Goal: Transaction & Acquisition: Download file/media

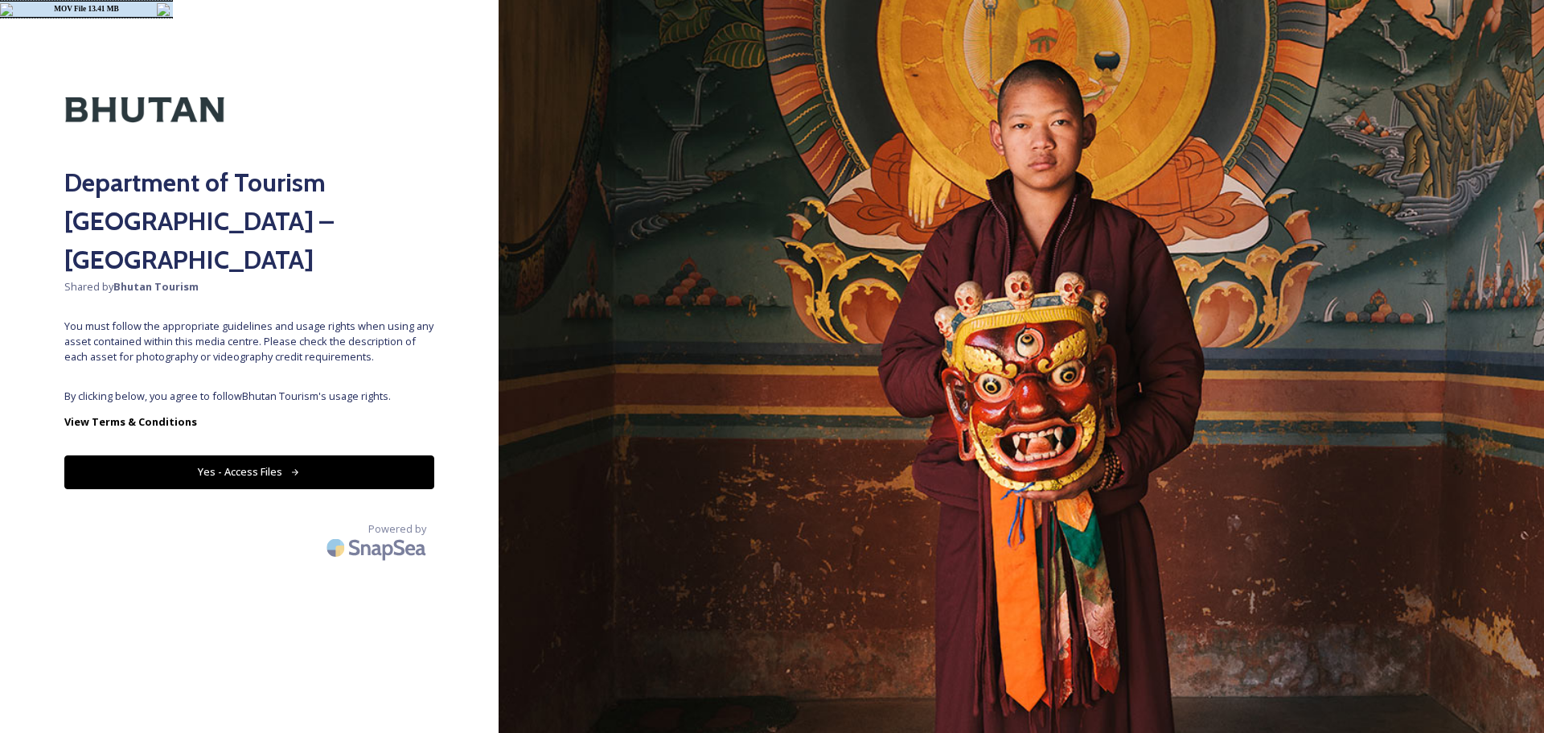
click at [319, 455] on button "Yes - Access Files" at bounding box center [249, 471] width 370 height 33
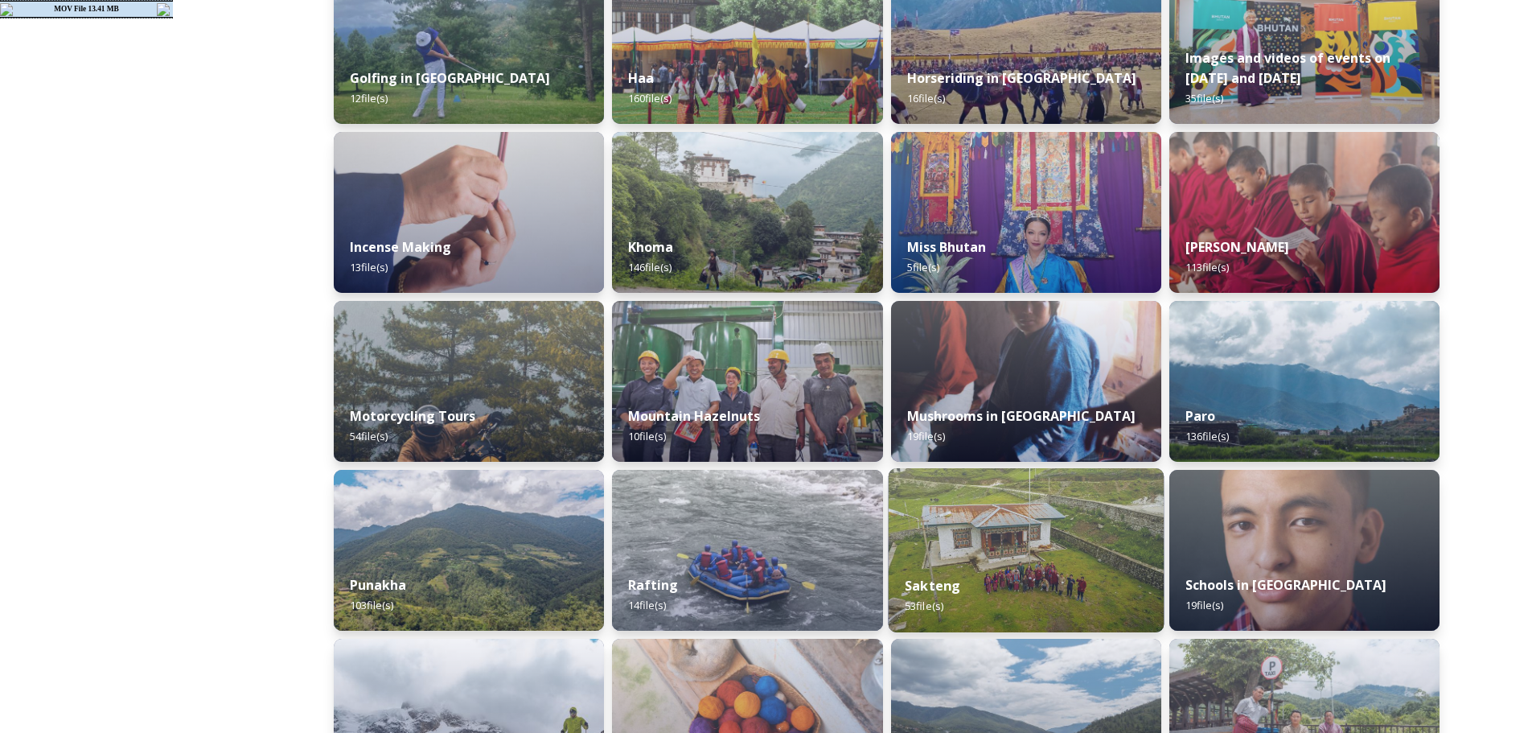
scroll to position [939, 0]
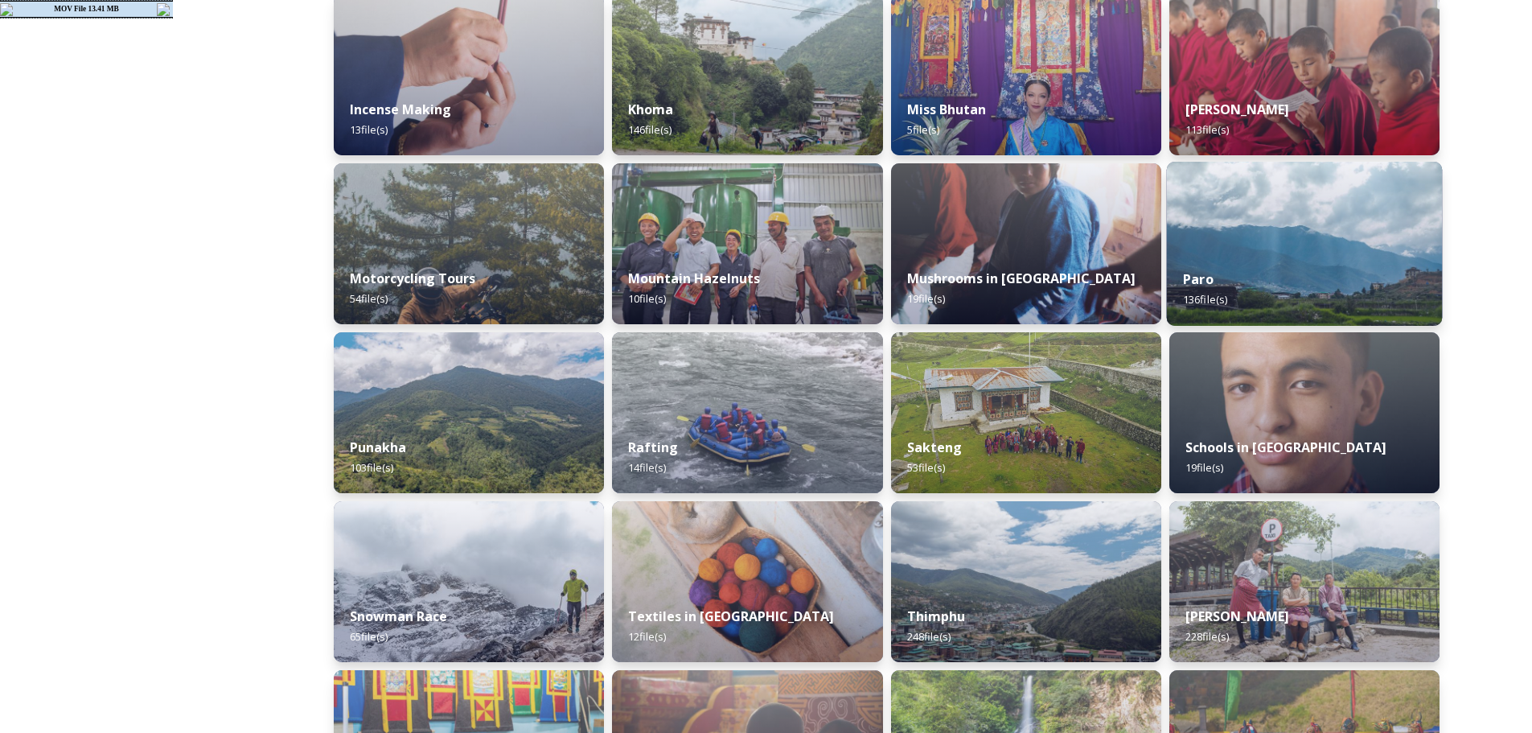
click at [1268, 250] on img at bounding box center [1304, 244] width 276 height 164
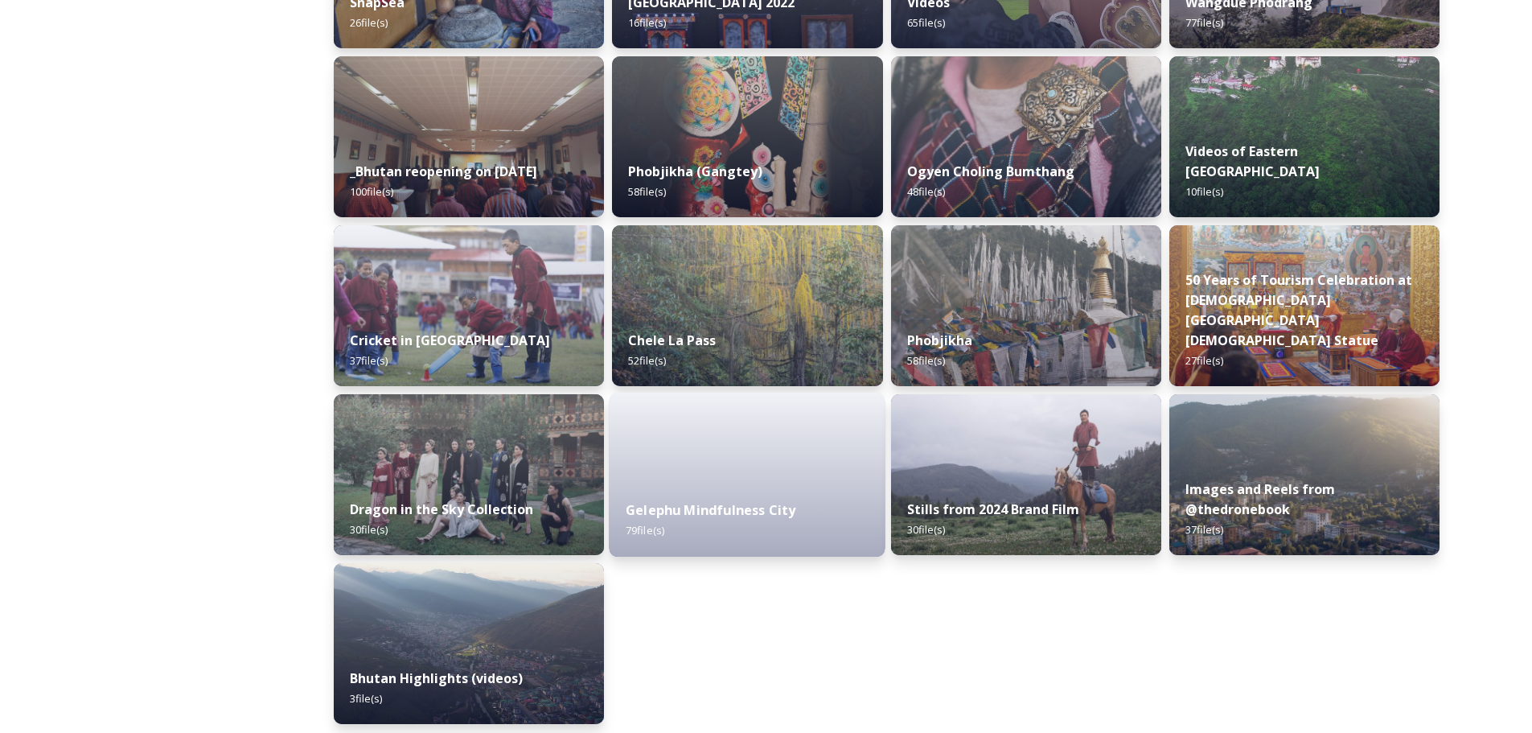
scroll to position [1898, 0]
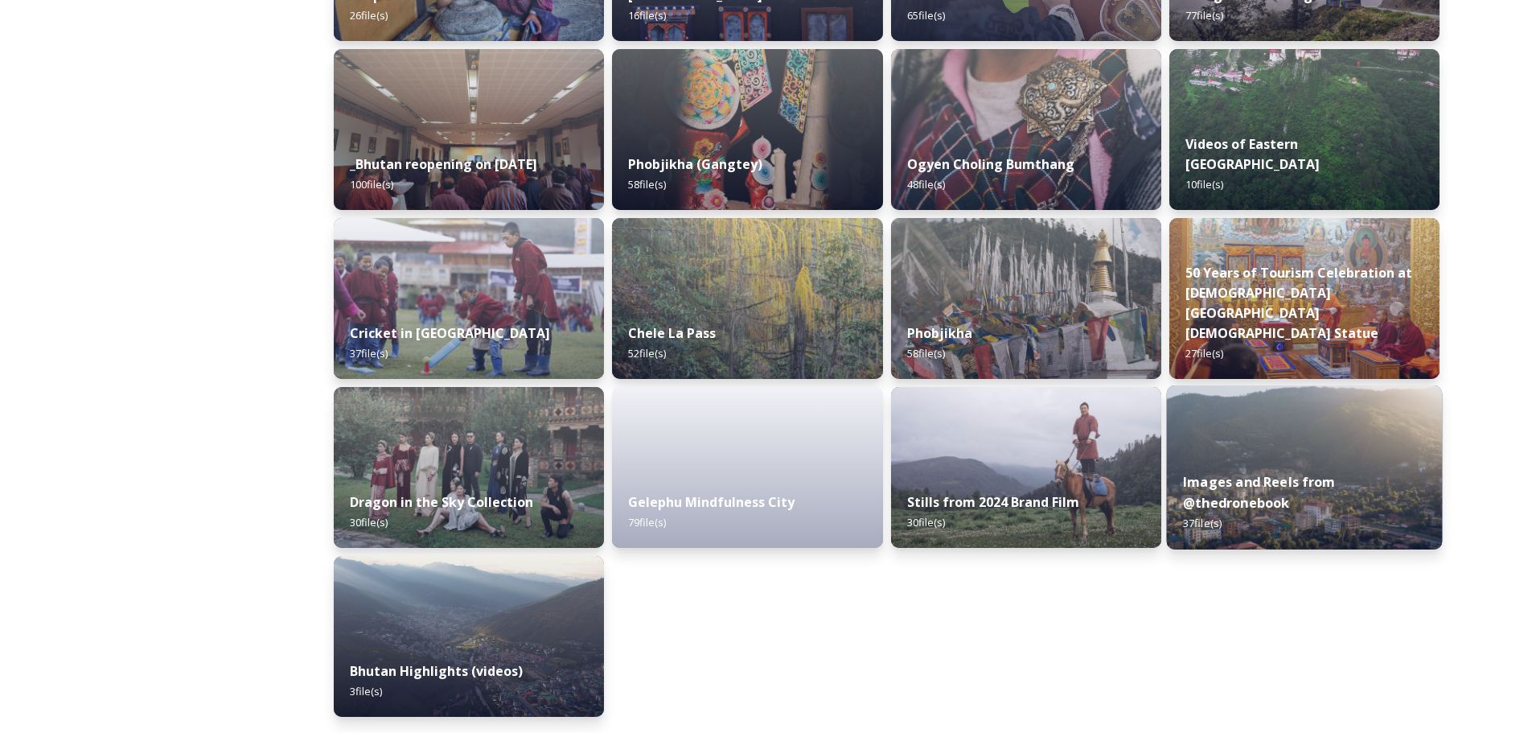
click at [1238, 428] on img at bounding box center [1304, 467] width 276 height 164
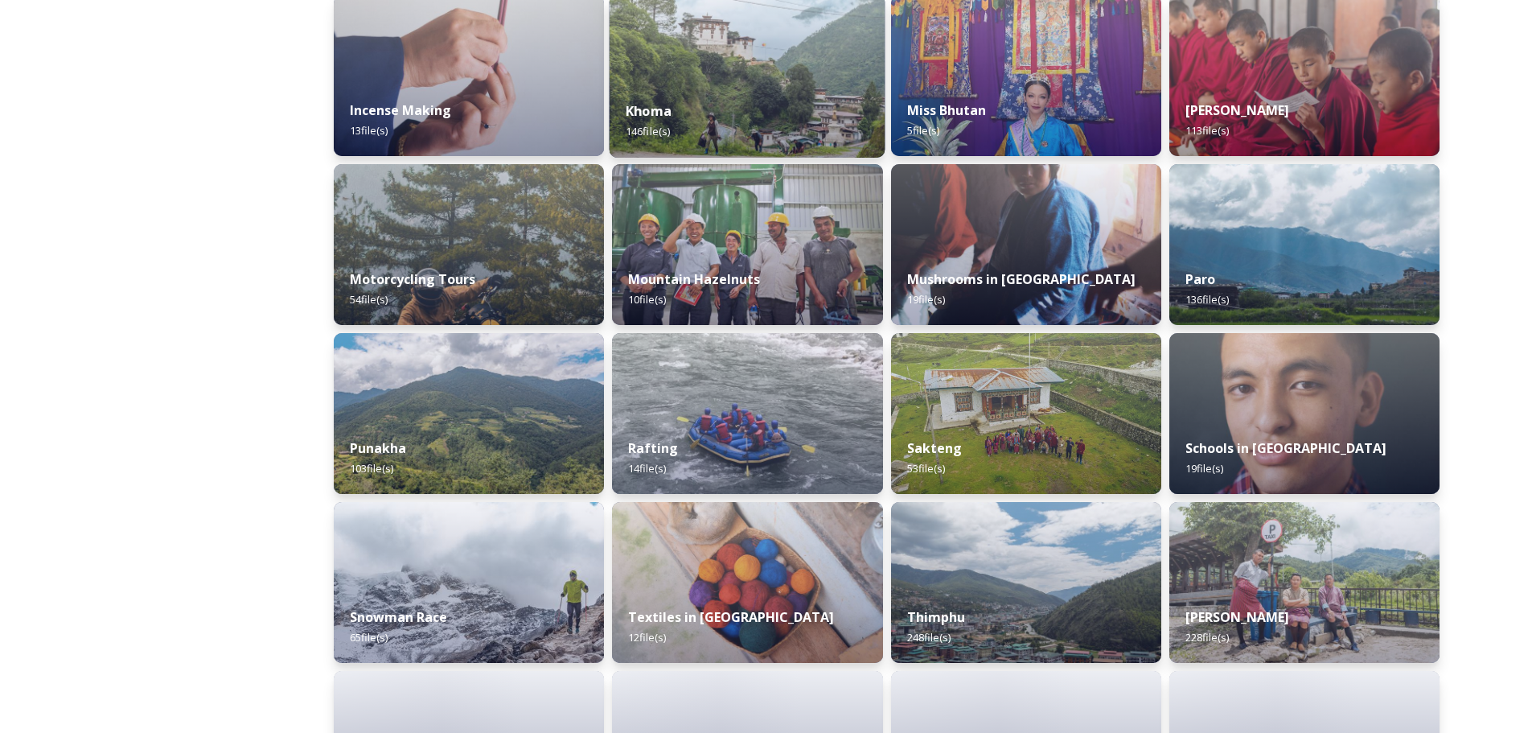
scroll to position [939, 0]
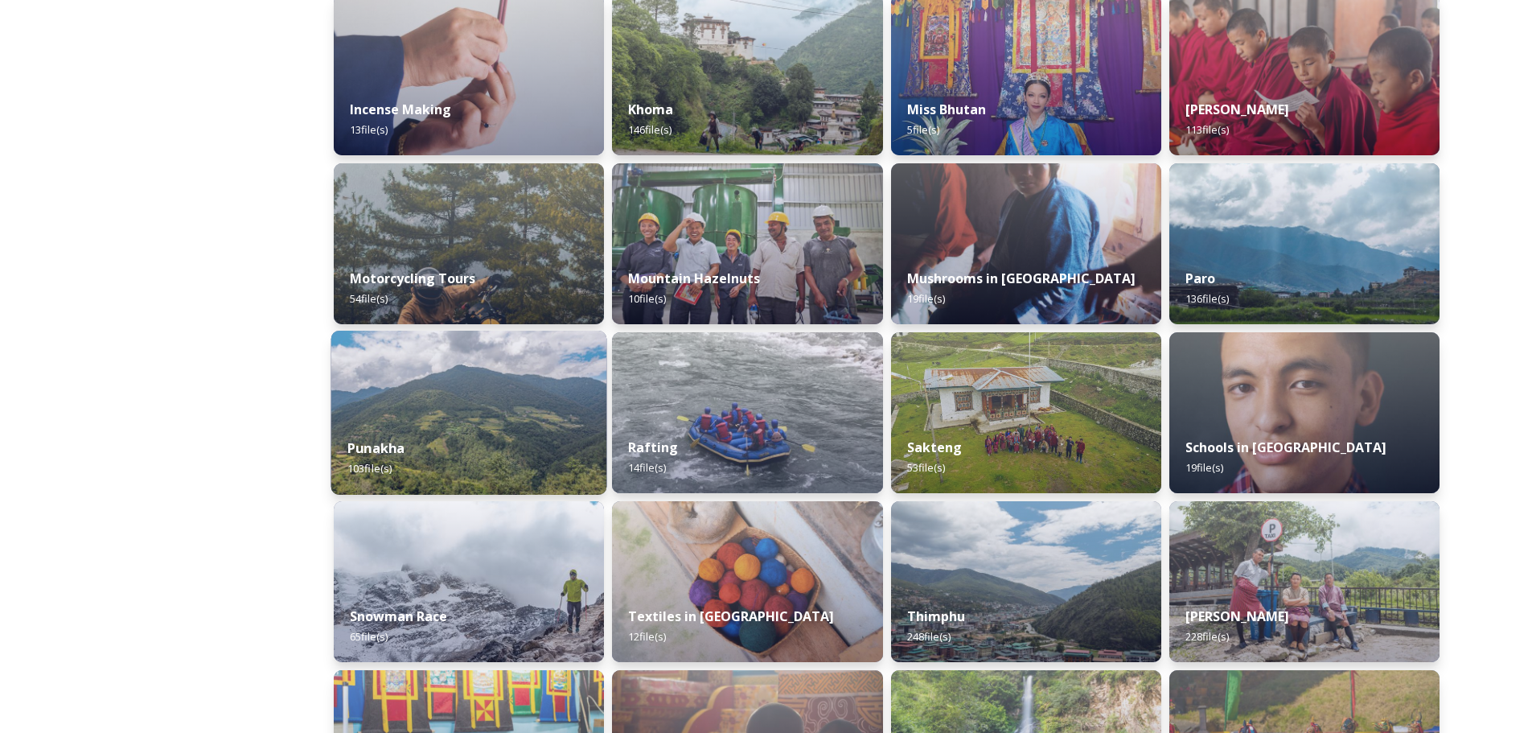
click at [512, 416] on img at bounding box center [469, 413] width 276 height 164
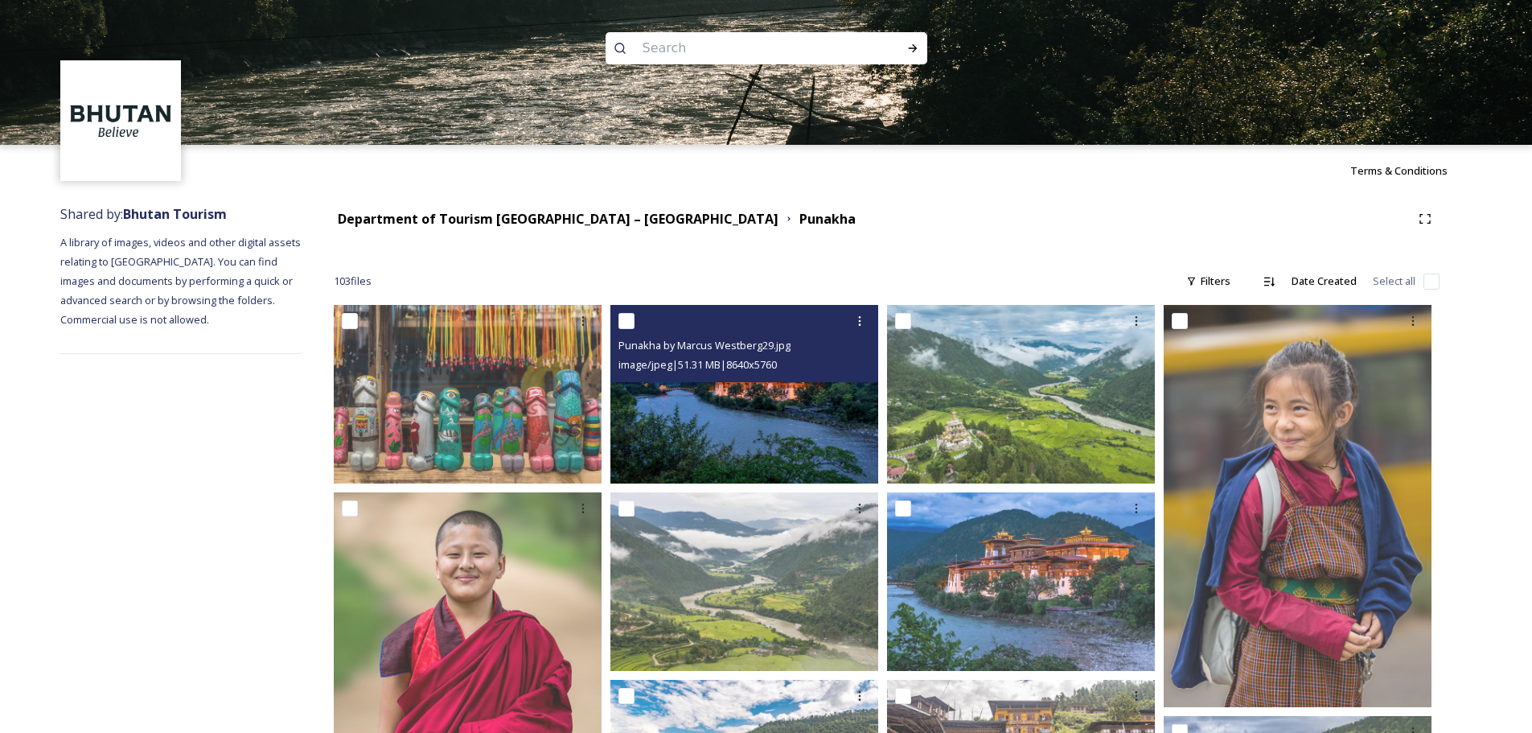
click at [743, 429] on img at bounding box center [745, 394] width 268 height 179
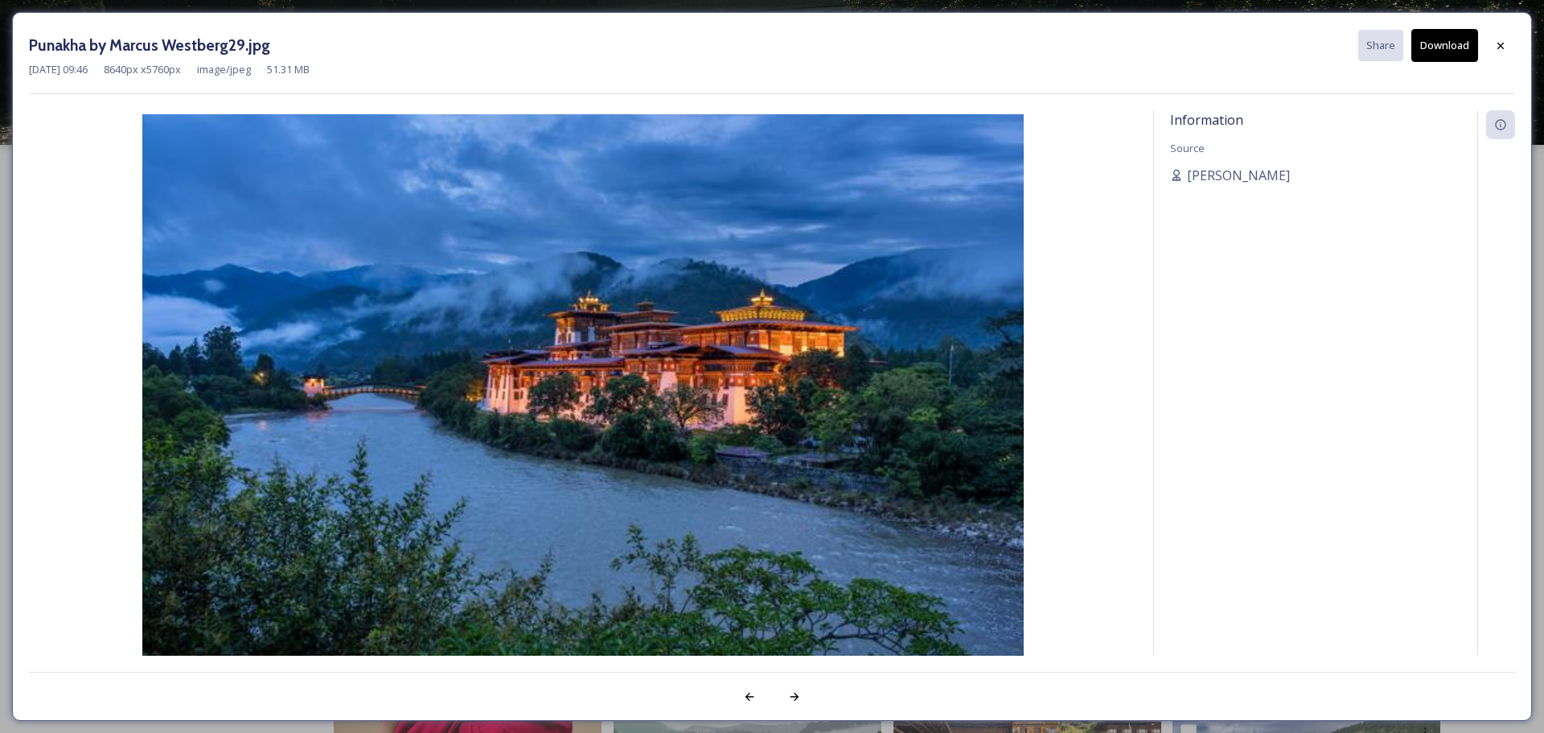
click at [1452, 38] on button "Download" at bounding box center [1445, 45] width 67 height 33
click at [1499, 39] on icon at bounding box center [1501, 45] width 13 height 13
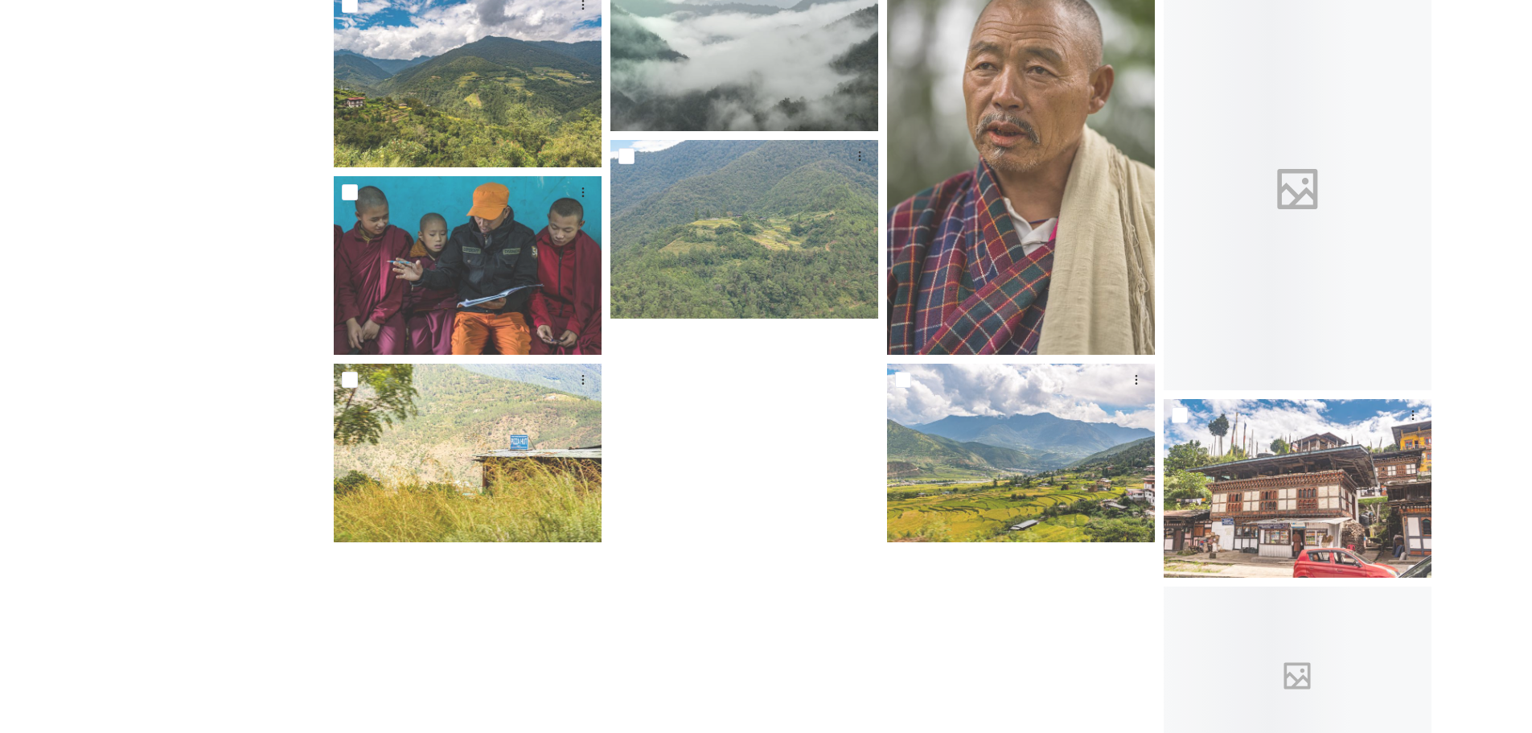
scroll to position [1182, 0]
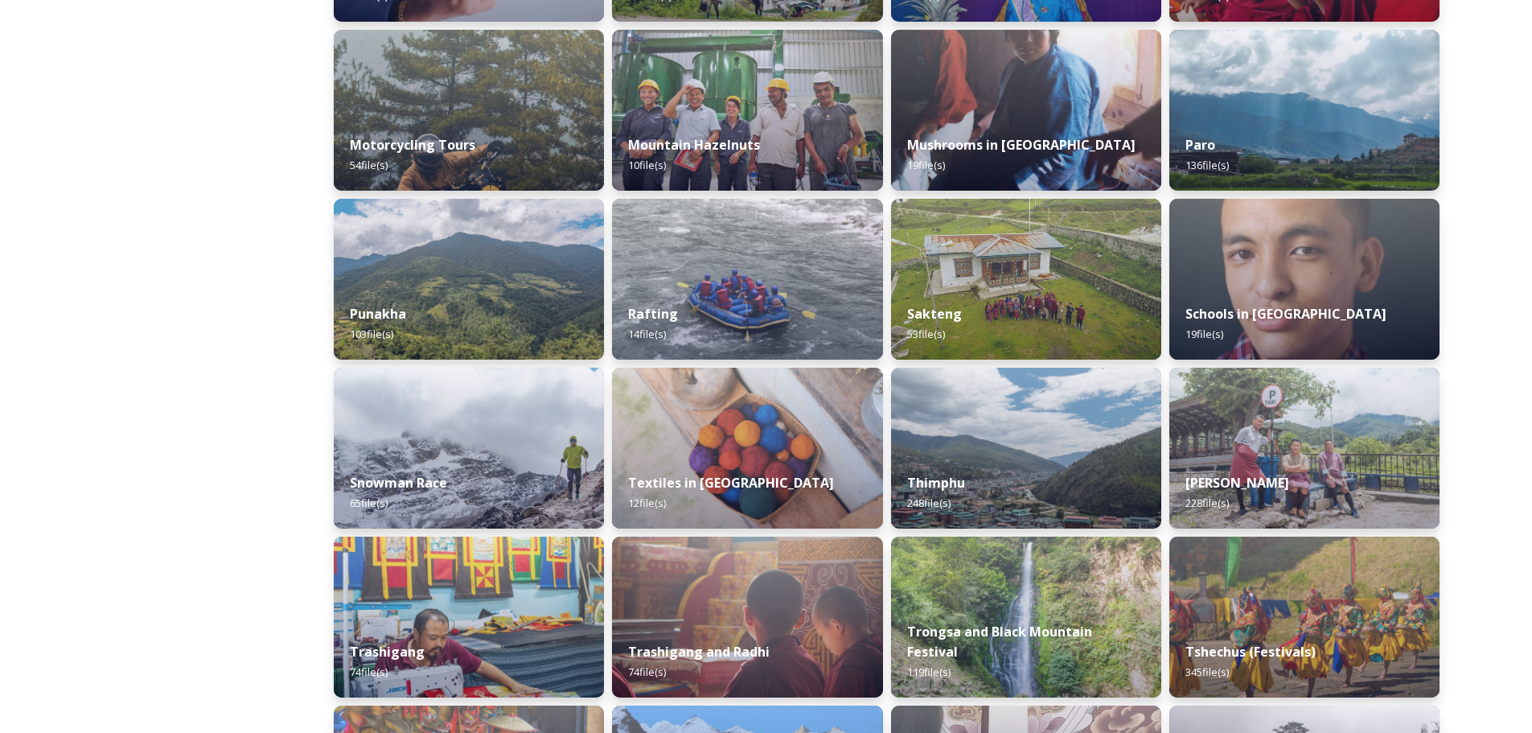
scroll to position [1207, 0]
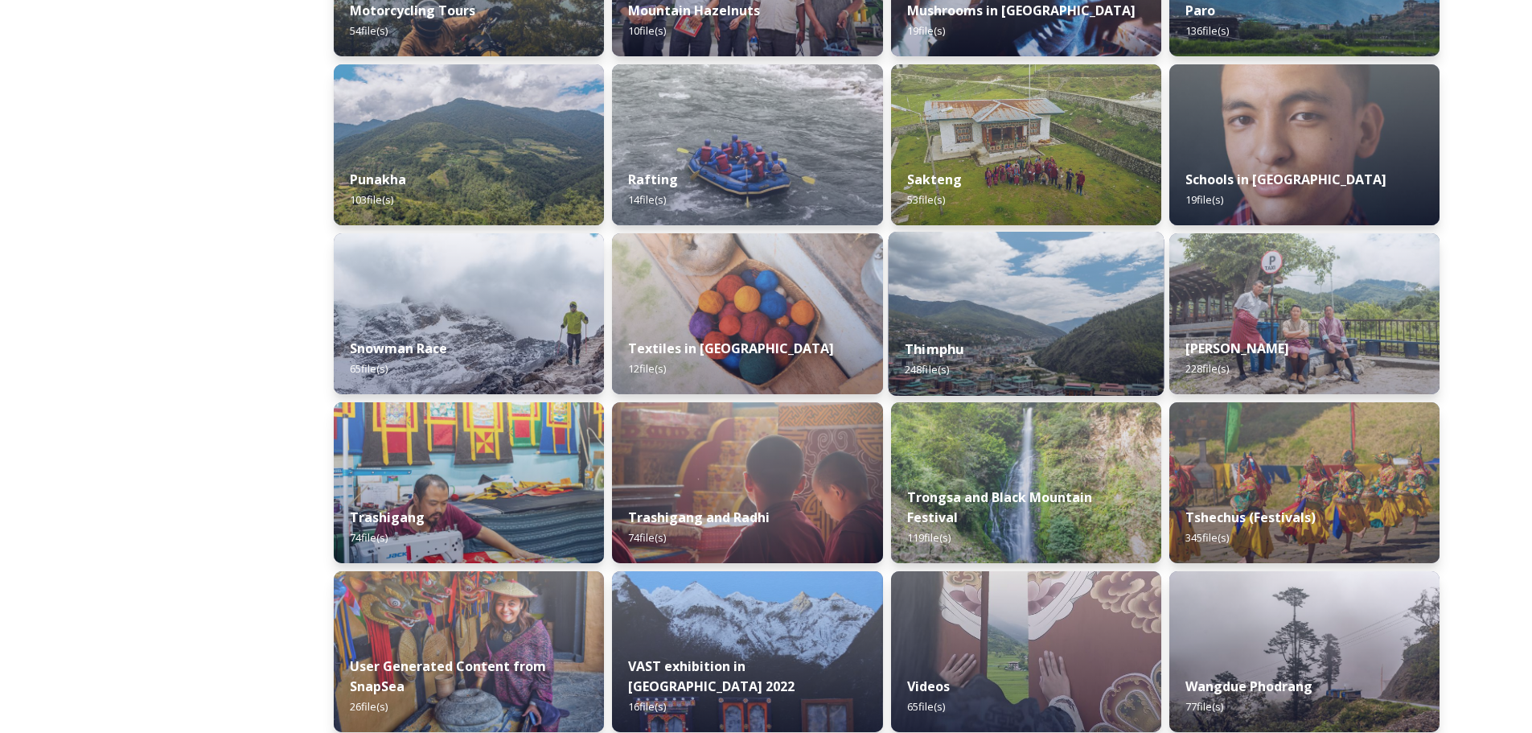
click at [996, 348] on div "Thimphu 248 file(s)" at bounding box center [1026, 359] width 276 height 73
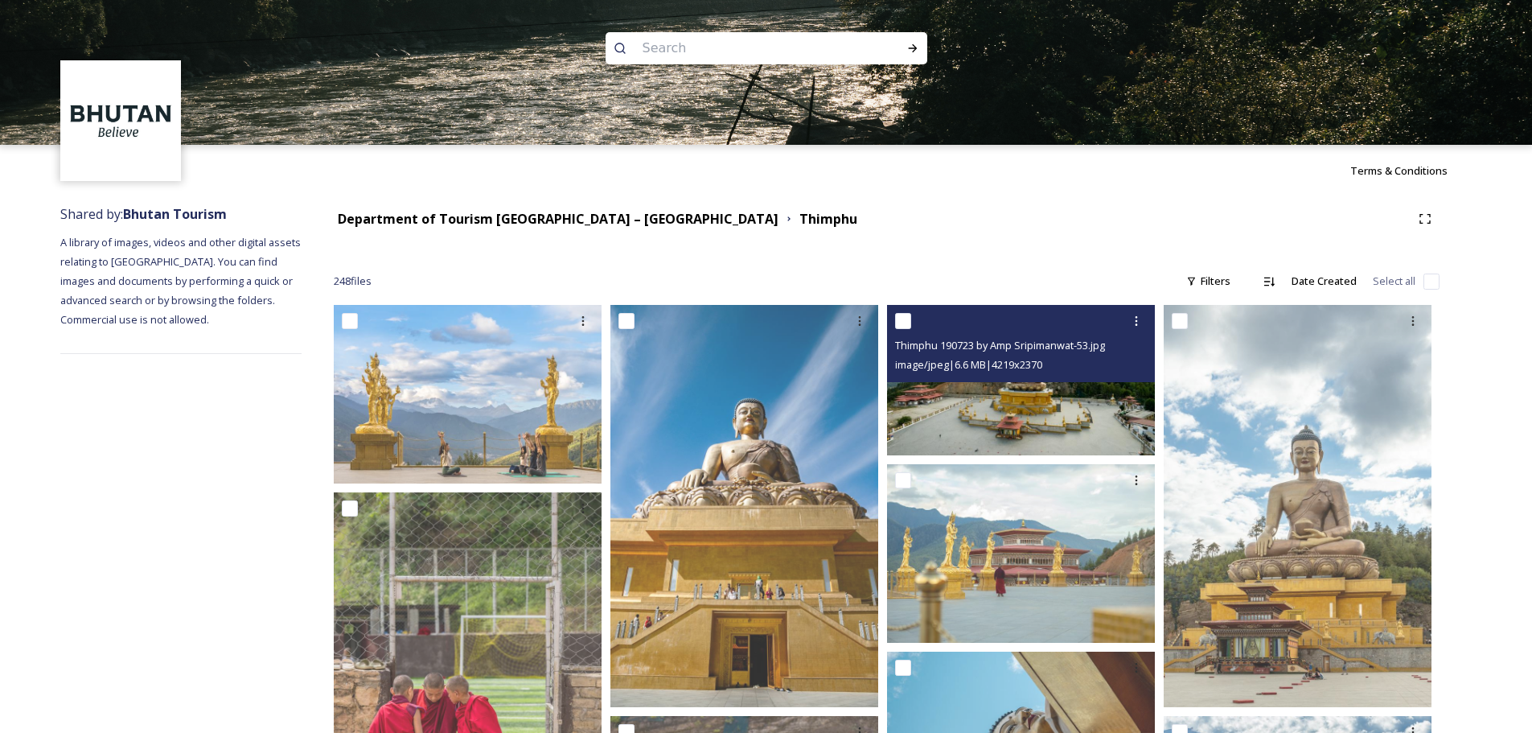
click at [989, 389] on img at bounding box center [1021, 380] width 268 height 150
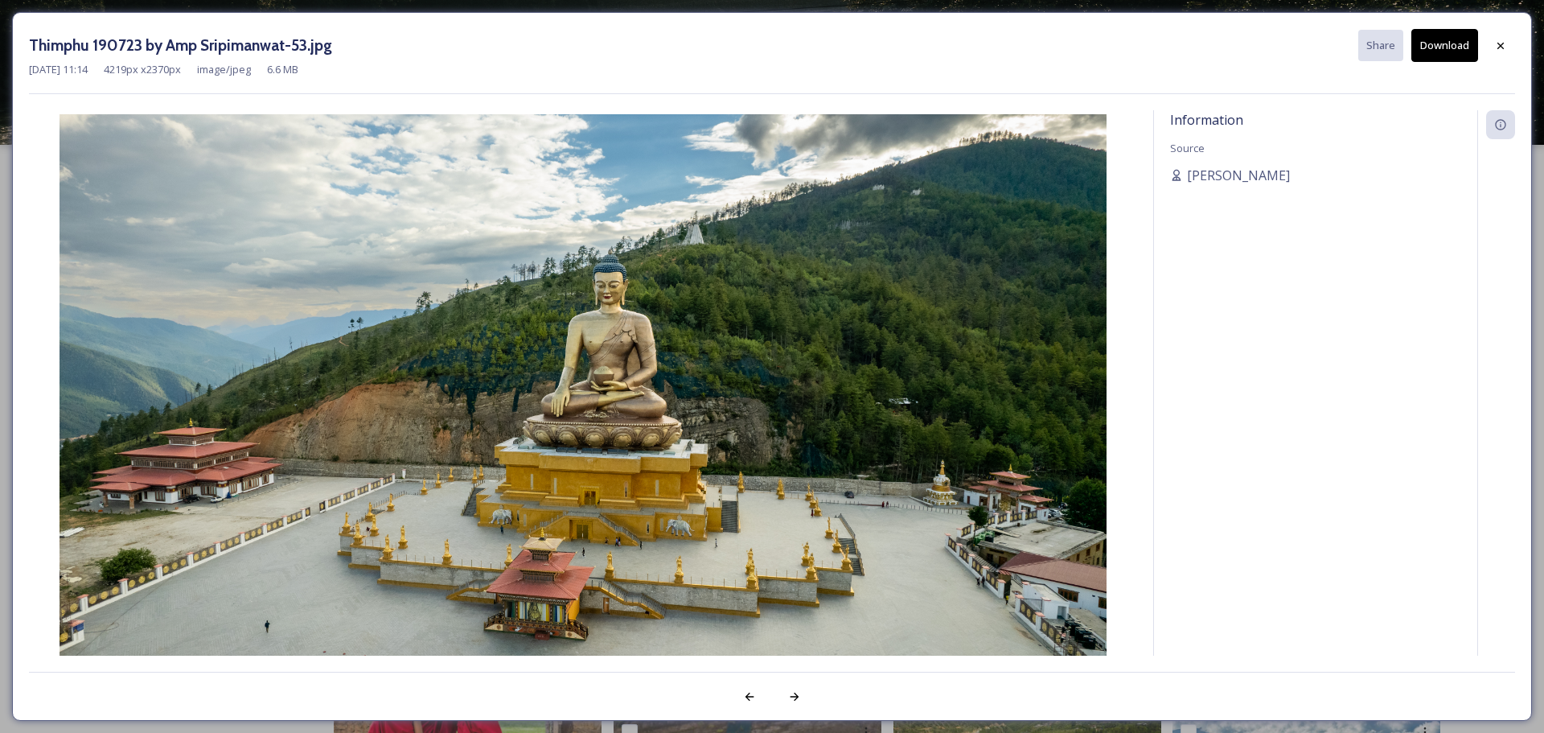
click at [1412, 39] on button "Download" at bounding box center [1445, 45] width 67 height 33
click at [1493, 47] on div at bounding box center [1501, 45] width 29 height 29
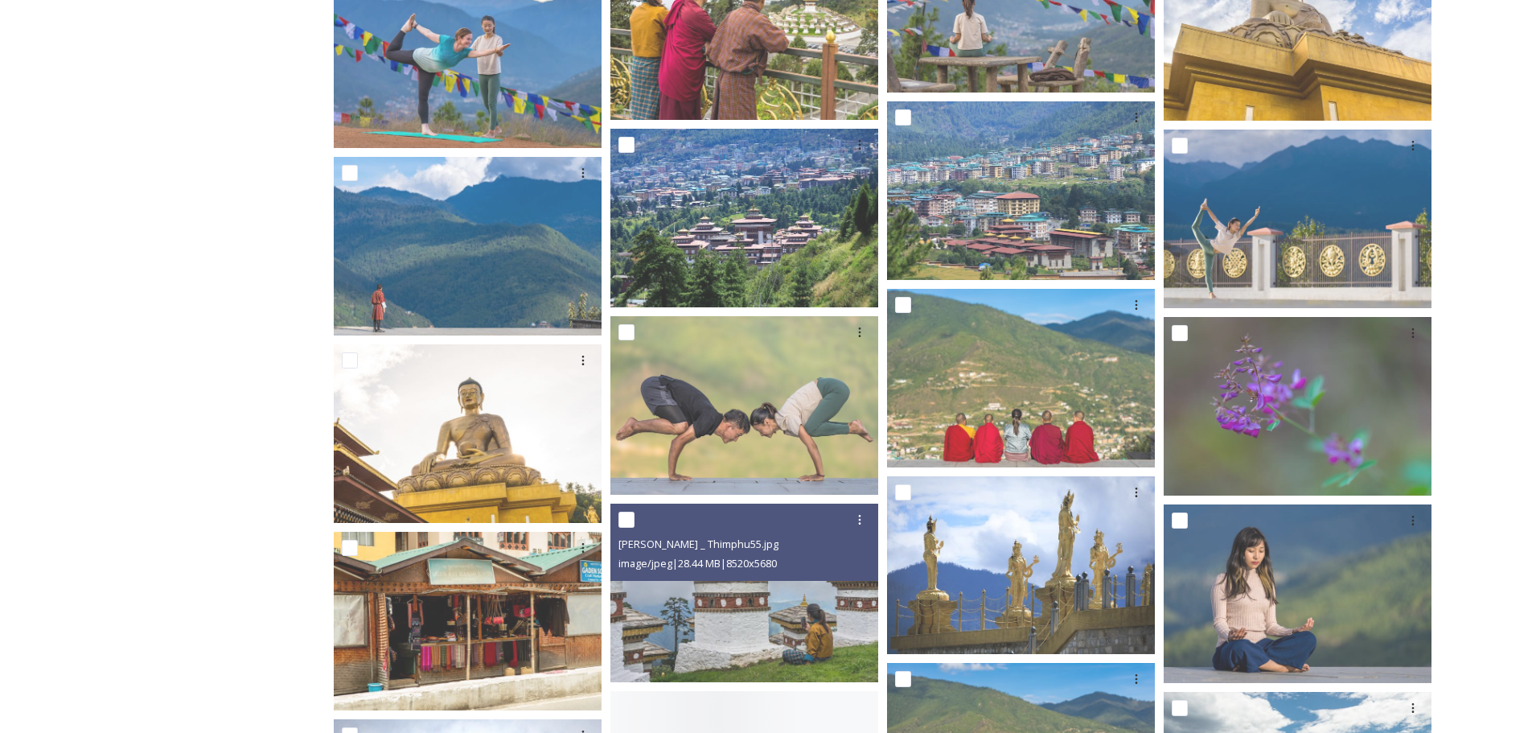
scroll to position [3352, 0]
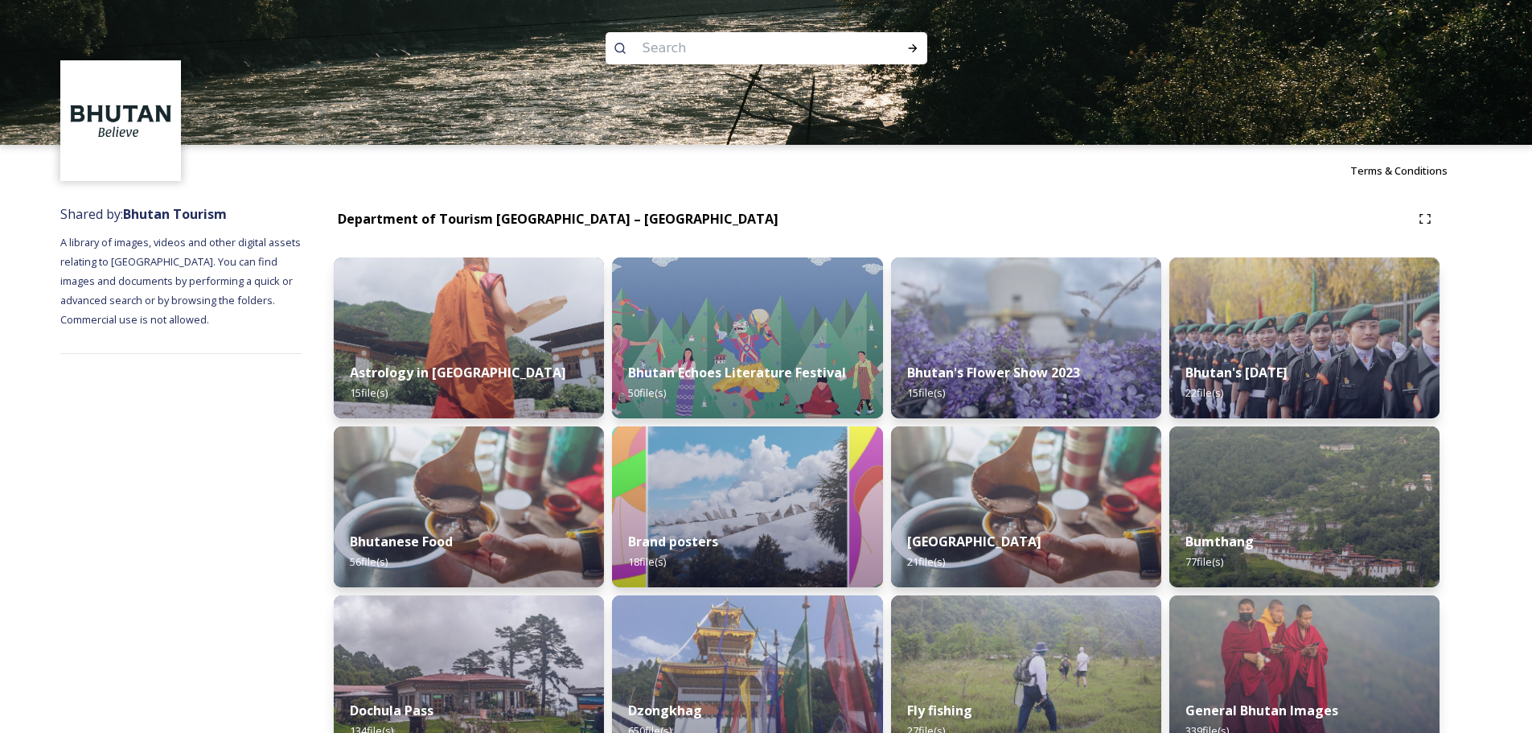
click at [803, 48] on input at bounding box center [745, 48] width 220 height 35
click at [670, 60] on input "tiget nest" at bounding box center [745, 46] width 220 height 35
type input "tiger nest"
click at [710, 39] on input at bounding box center [792, 46] width 189 height 35
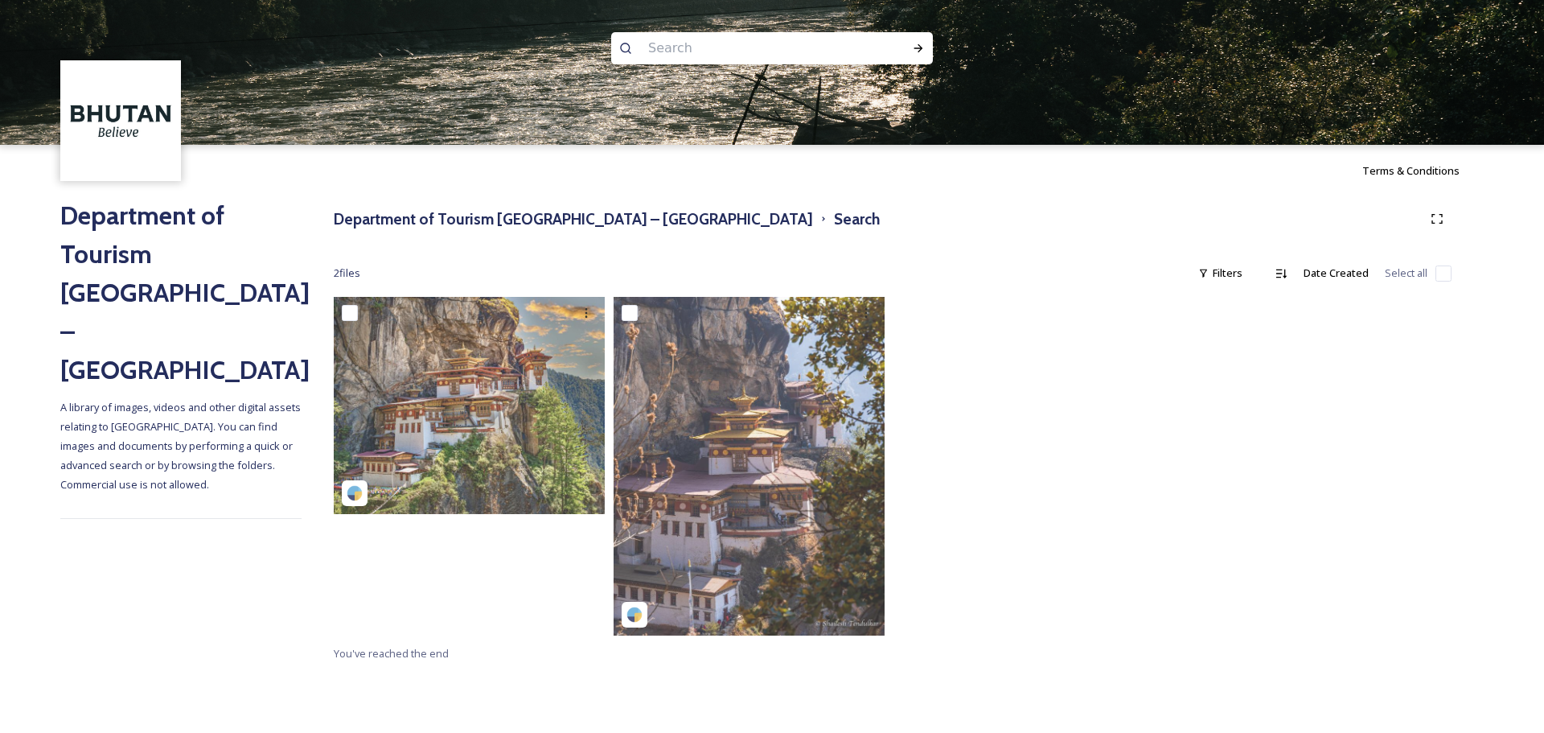
click at [179, 255] on h2 "Department of Tourism [GEOGRAPHIC_DATA] – [GEOGRAPHIC_DATA]" at bounding box center [180, 292] width 241 height 193
click at [122, 124] on img at bounding box center [121, 121] width 117 height 117
click at [101, 109] on img at bounding box center [121, 121] width 117 height 117
click at [171, 242] on h2 "Department of Tourism [GEOGRAPHIC_DATA] – [GEOGRAPHIC_DATA]" at bounding box center [180, 292] width 241 height 193
click at [441, 216] on h3 "Department of Tourism [GEOGRAPHIC_DATA] – [GEOGRAPHIC_DATA]" at bounding box center [573, 219] width 479 height 23
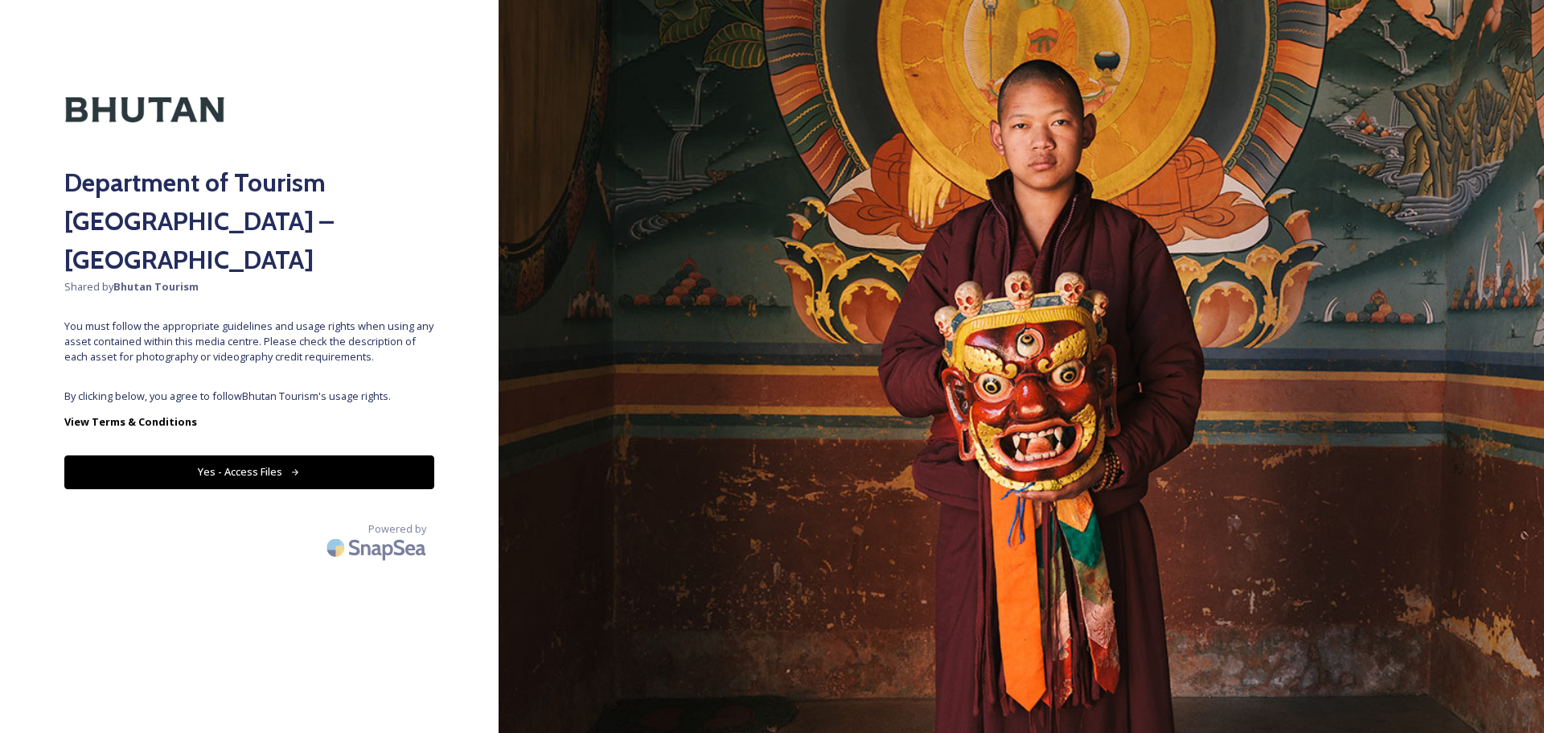
click at [262, 455] on button "Yes - Access Files" at bounding box center [249, 471] width 370 height 33
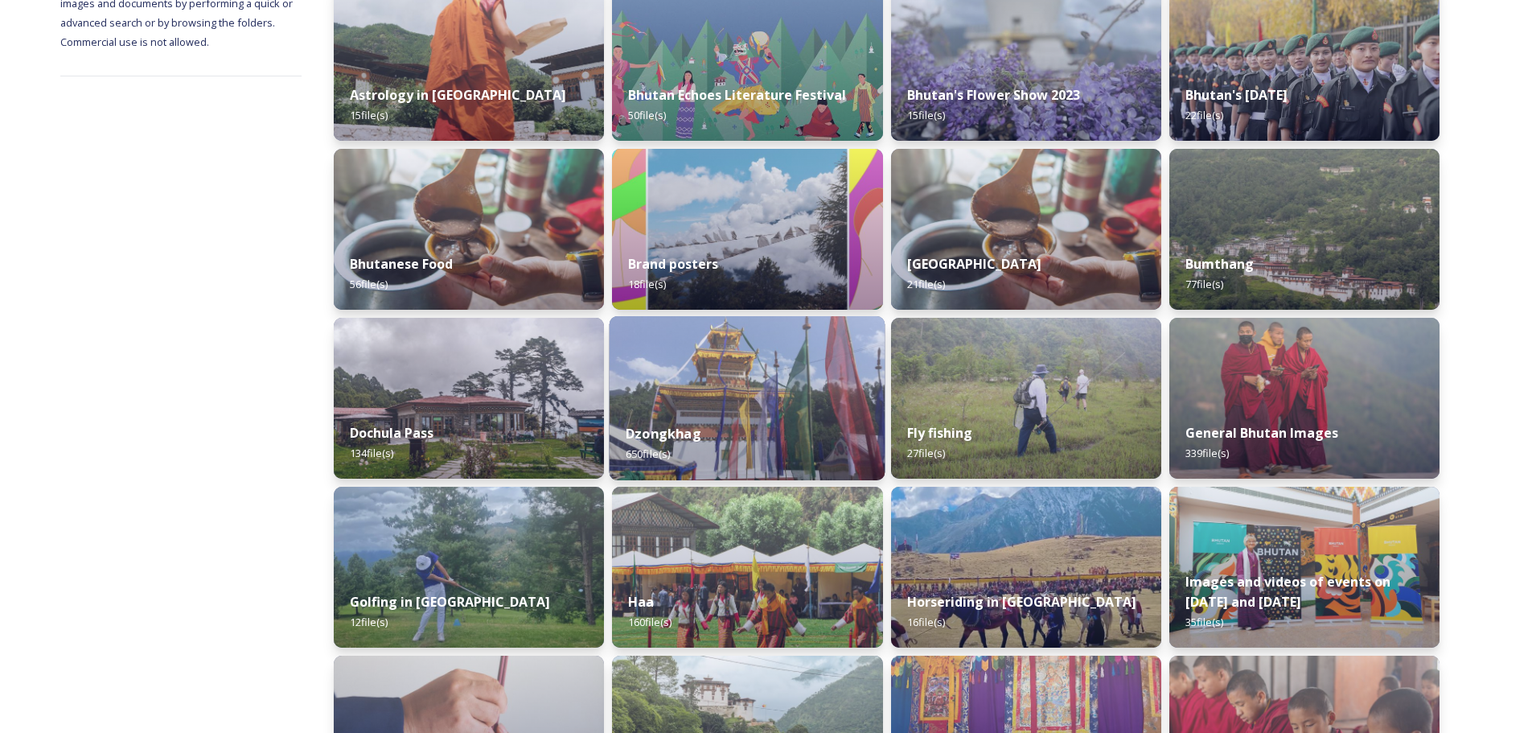
scroll to position [154, 0]
